Goal: Obtain resource: Download file/media

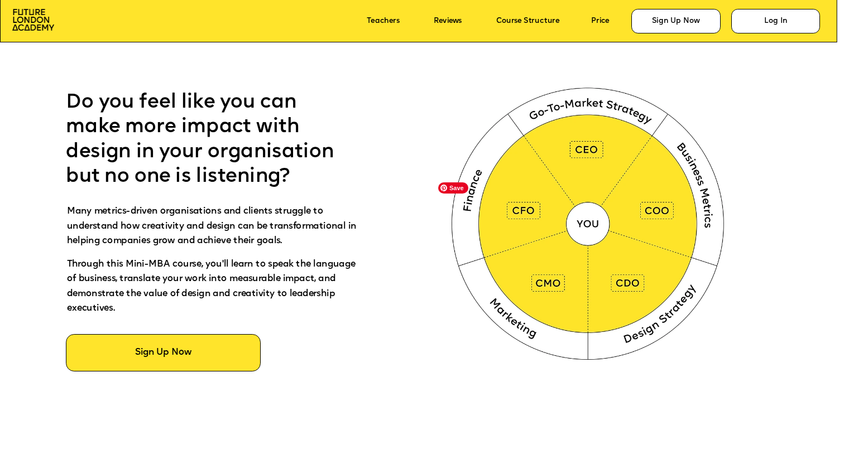
scroll to position [556, 0]
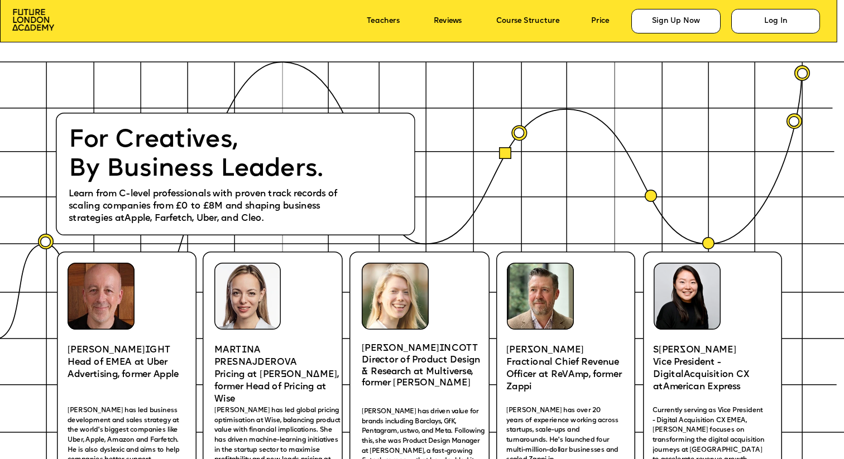
scroll to position [1633, 0]
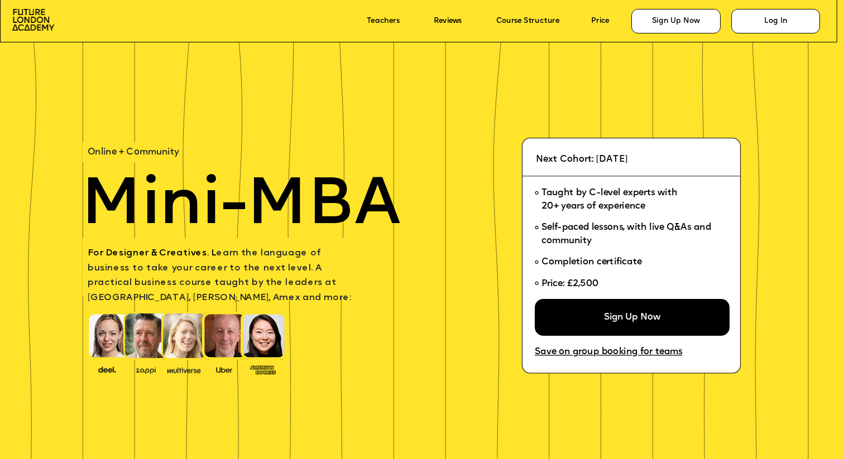
scroll to position [3509, 0]
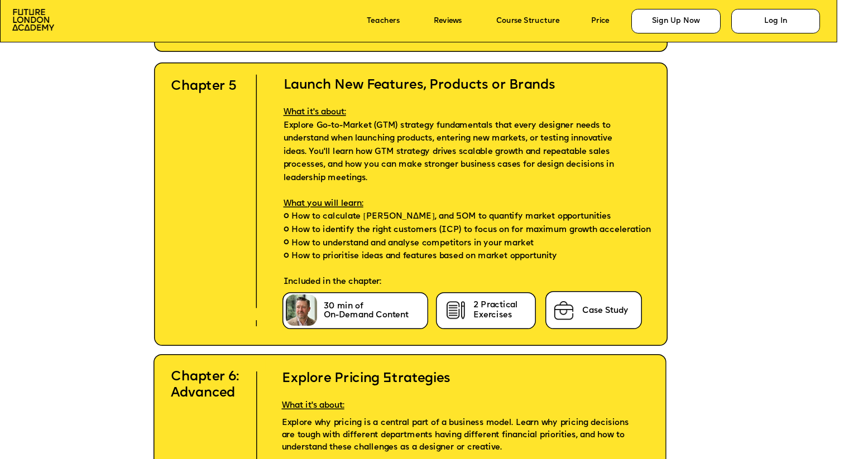
scroll to position [3826, 0]
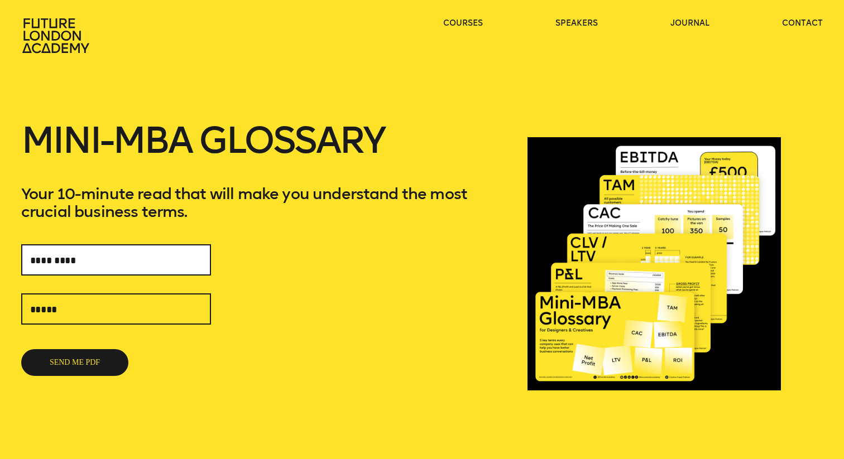
click at [134, 266] on input "text" at bounding box center [116, 259] width 190 height 31
type input "*"
type input "**********"
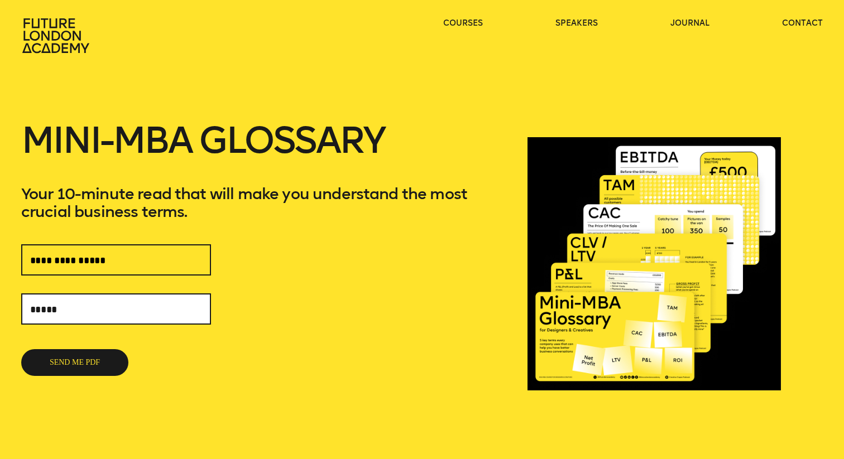
click at [115, 309] on input "text" at bounding box center [116, 309] width 190 height 31
type input "**********"
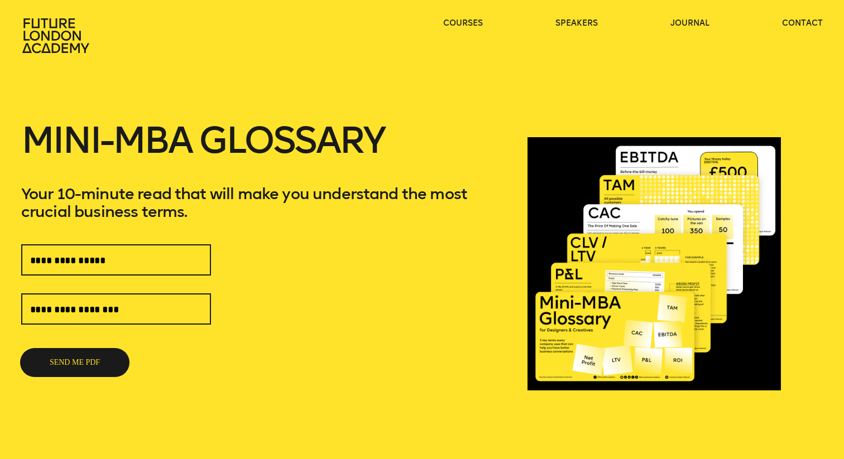
click at [97, 364] on button "SEND ME PDF" at bounding box center [74, 362] width 107 height 27
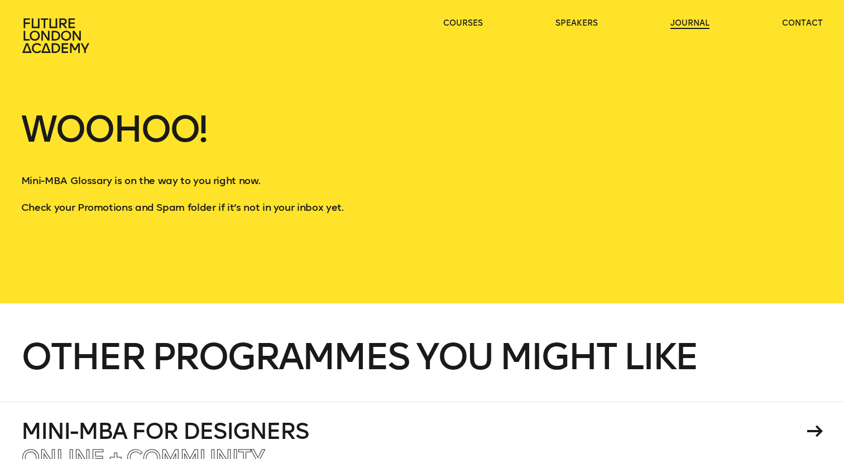
click at [701, 22] on link "journal" at bounding box center [689, 23] width 39 height 11
